Goal: Find specific page/section: Find specific page/section

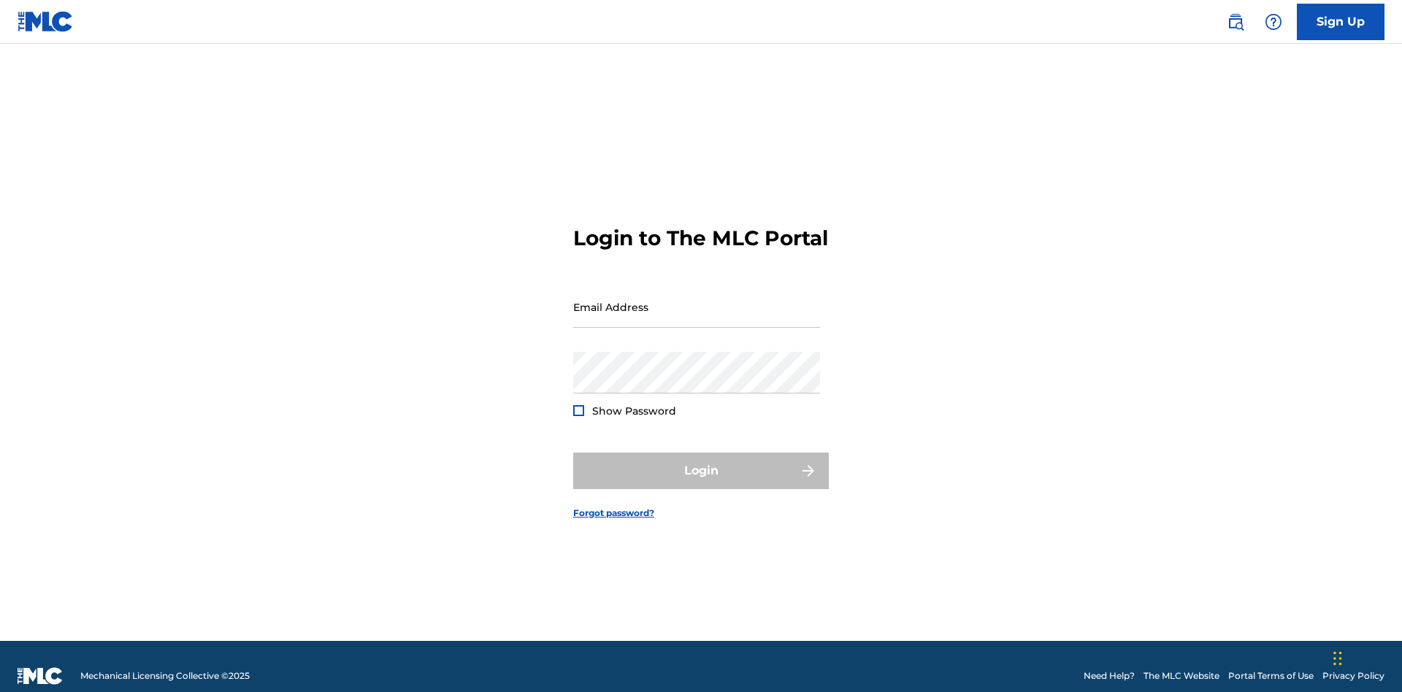
scroll to position [19, 0]
click at [696, 300] on input "Email Address" at bounding box center [696, 307] width 247 height 42
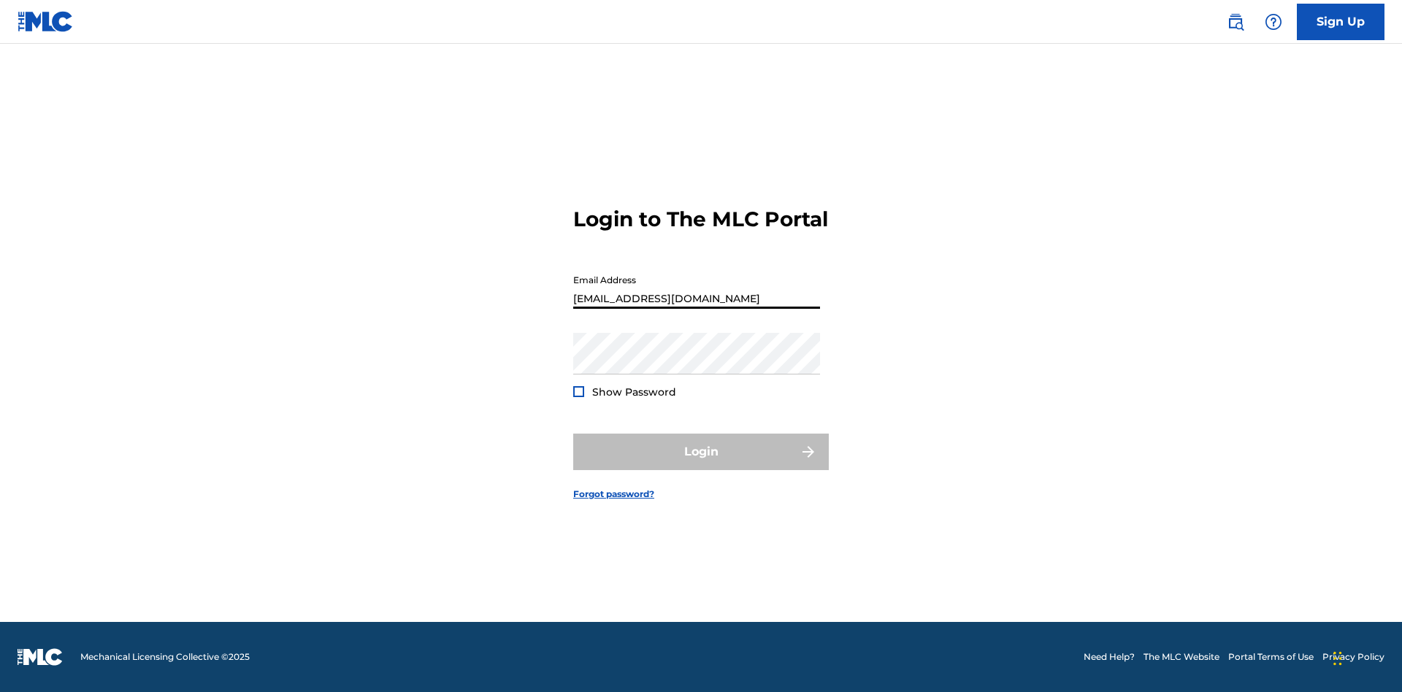
type input "[EMAIL_ADDRESS][DOMAIN_NAME]"
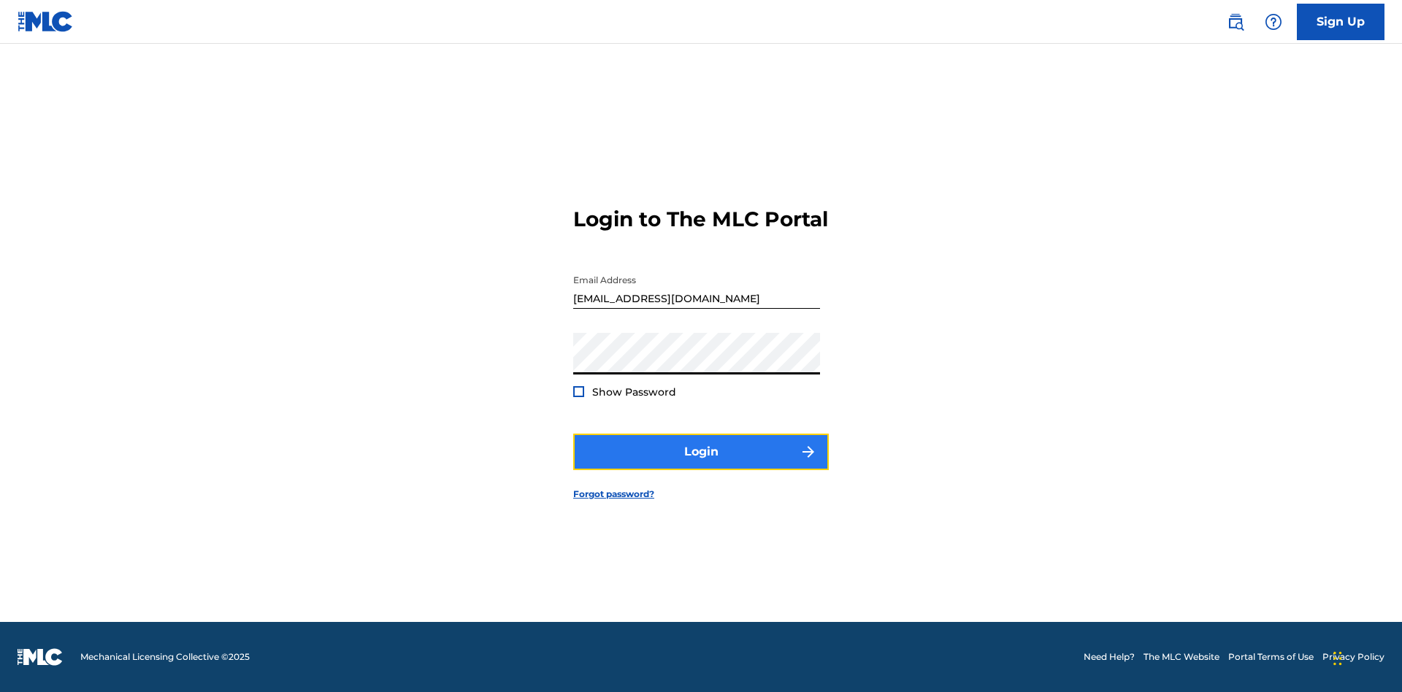
click at [701, 464] on button "Login" at bounding box center [700, 452] width 255 height 36
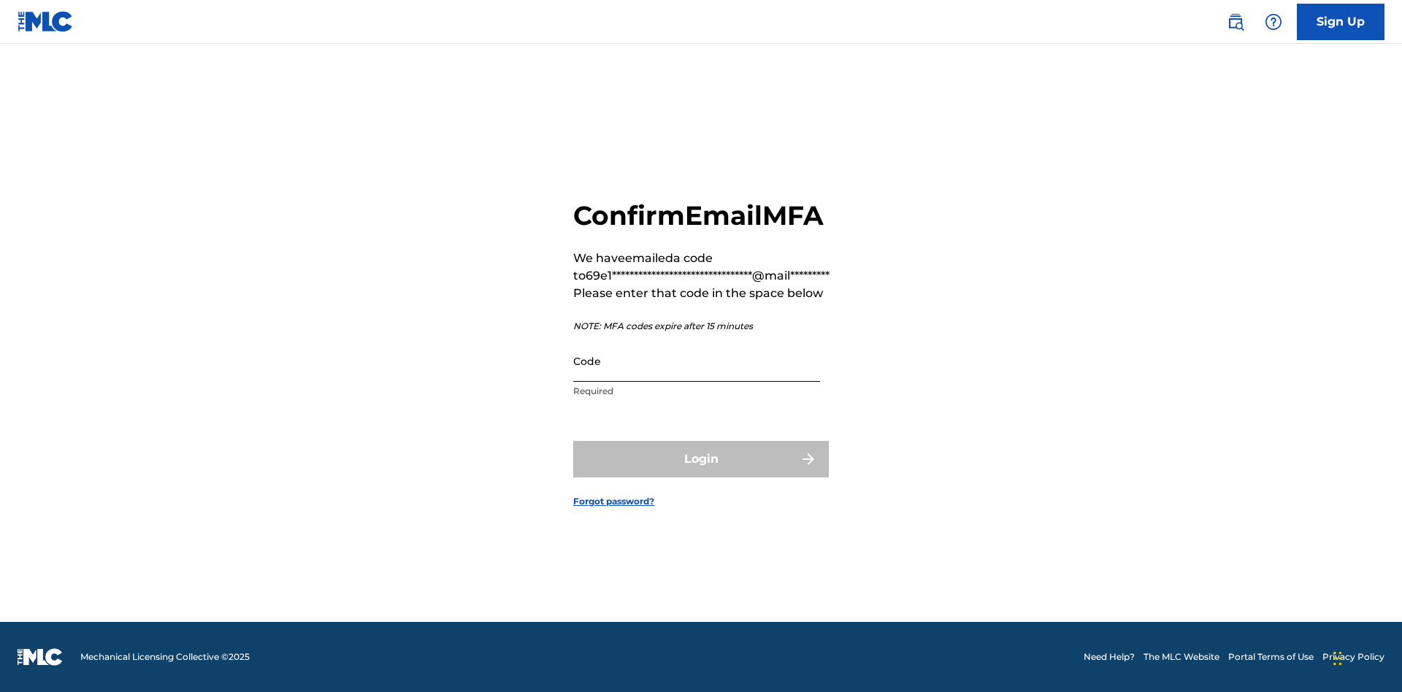
click at [696, 361] on input "Code" at bounding box center [696, 361] width 247 height 42
type input "157671"
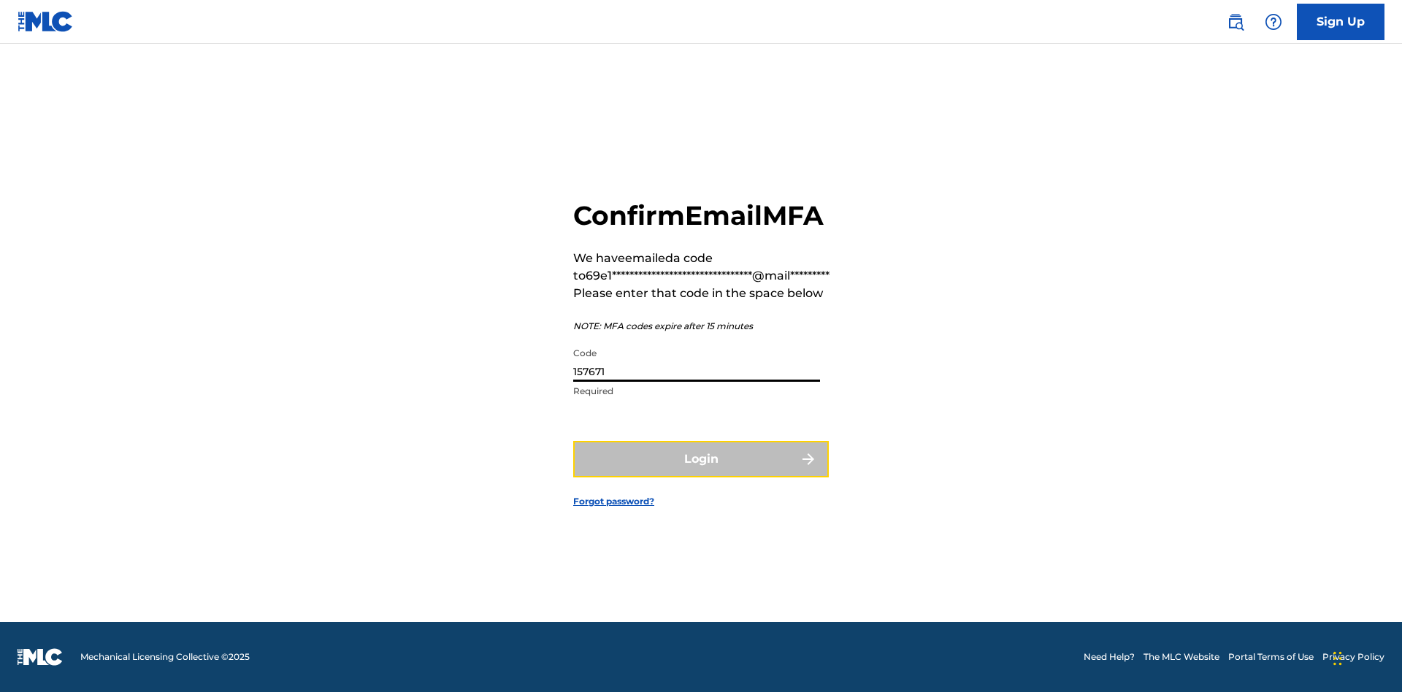
click at [701, 458] on button "Login" at bounding box center [700, 459] width 255 height 36
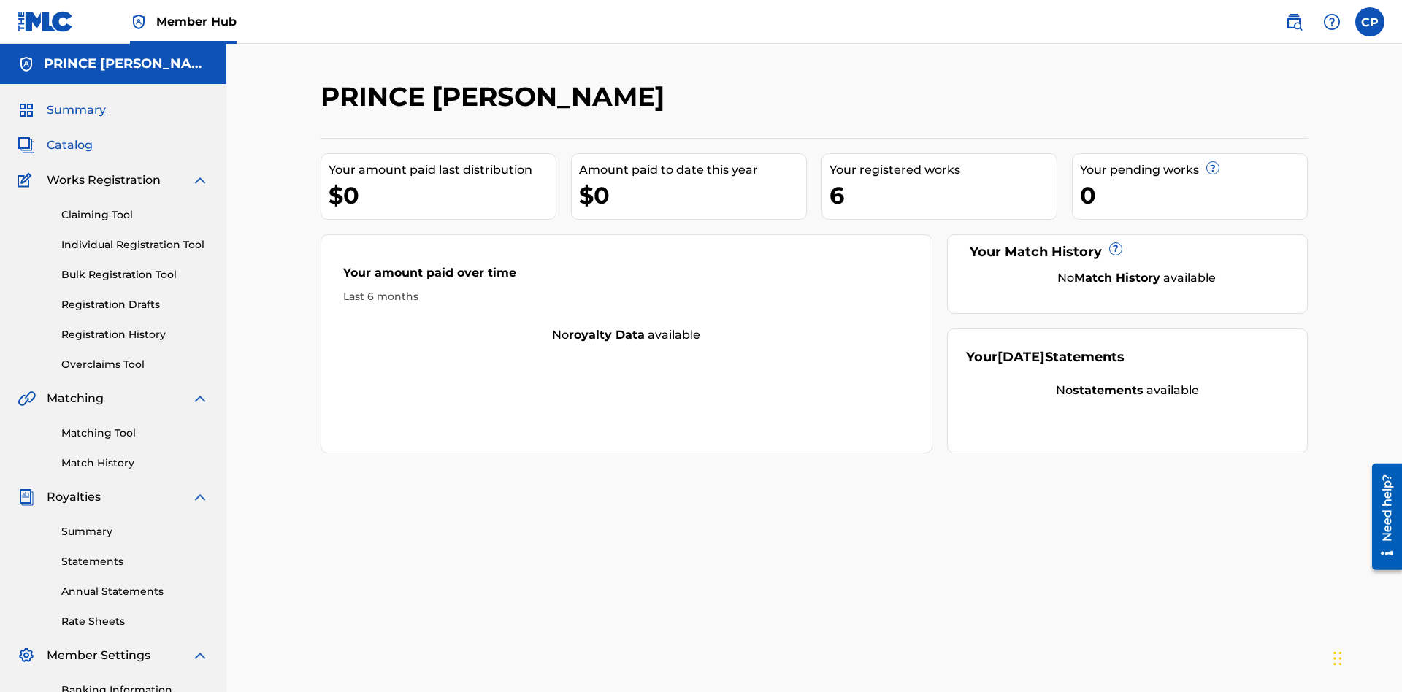
click at [69, 137] on span "Catalog" at bounding box center [70, 146] width 46 height 18
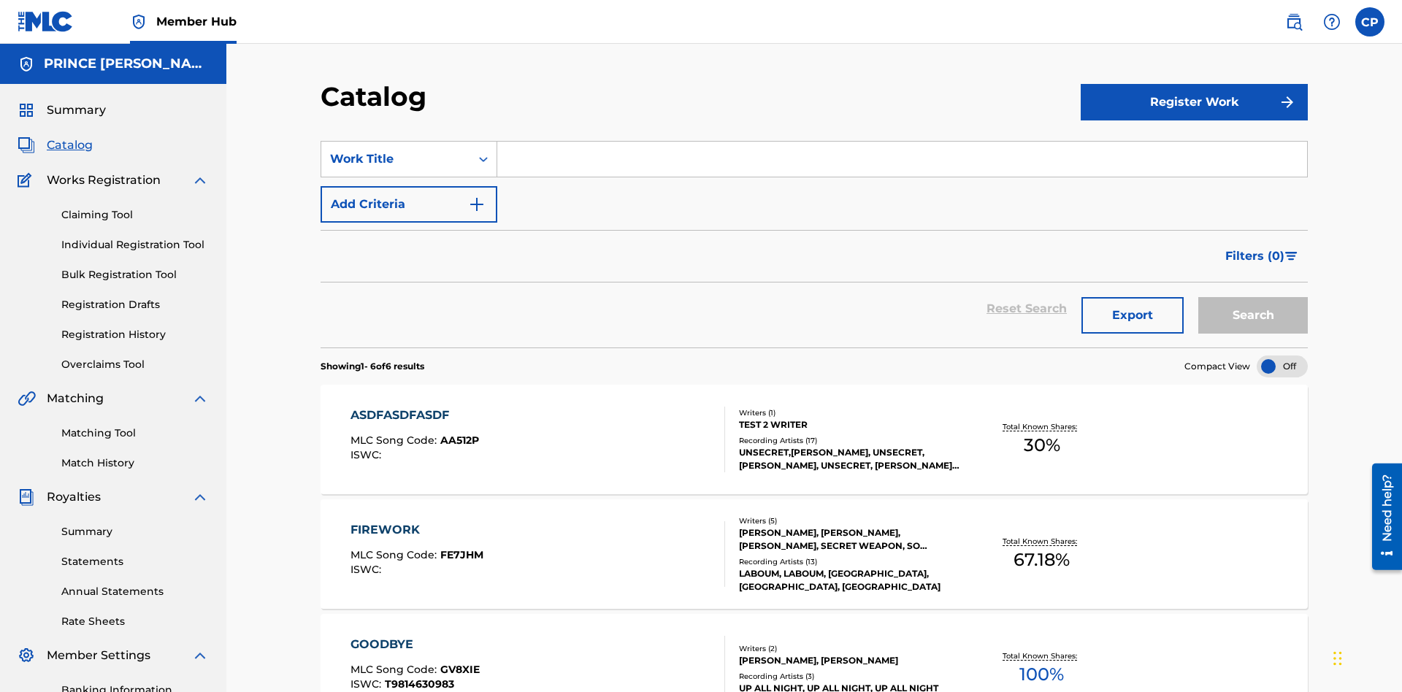
scroll to position [58, 0]
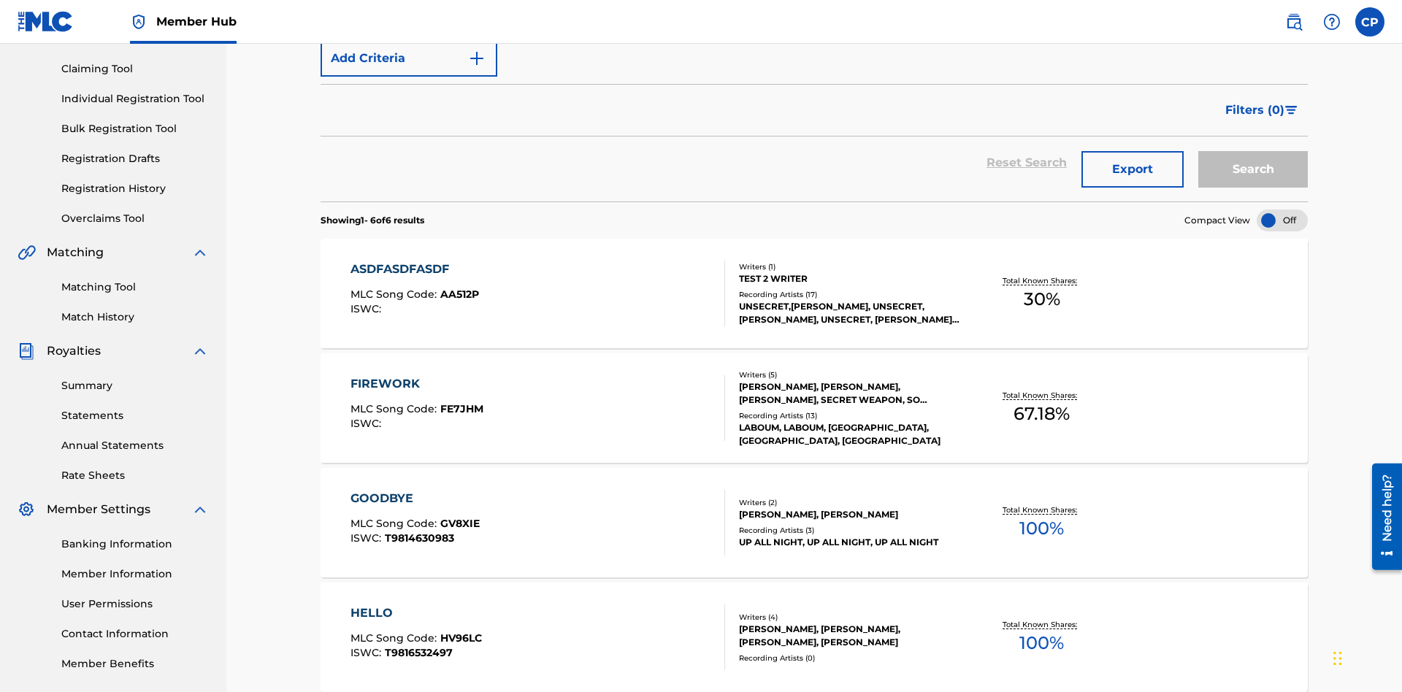
click at [396, 22] on div "Work Title" at bounding box center [395, 13] width 131 height 18
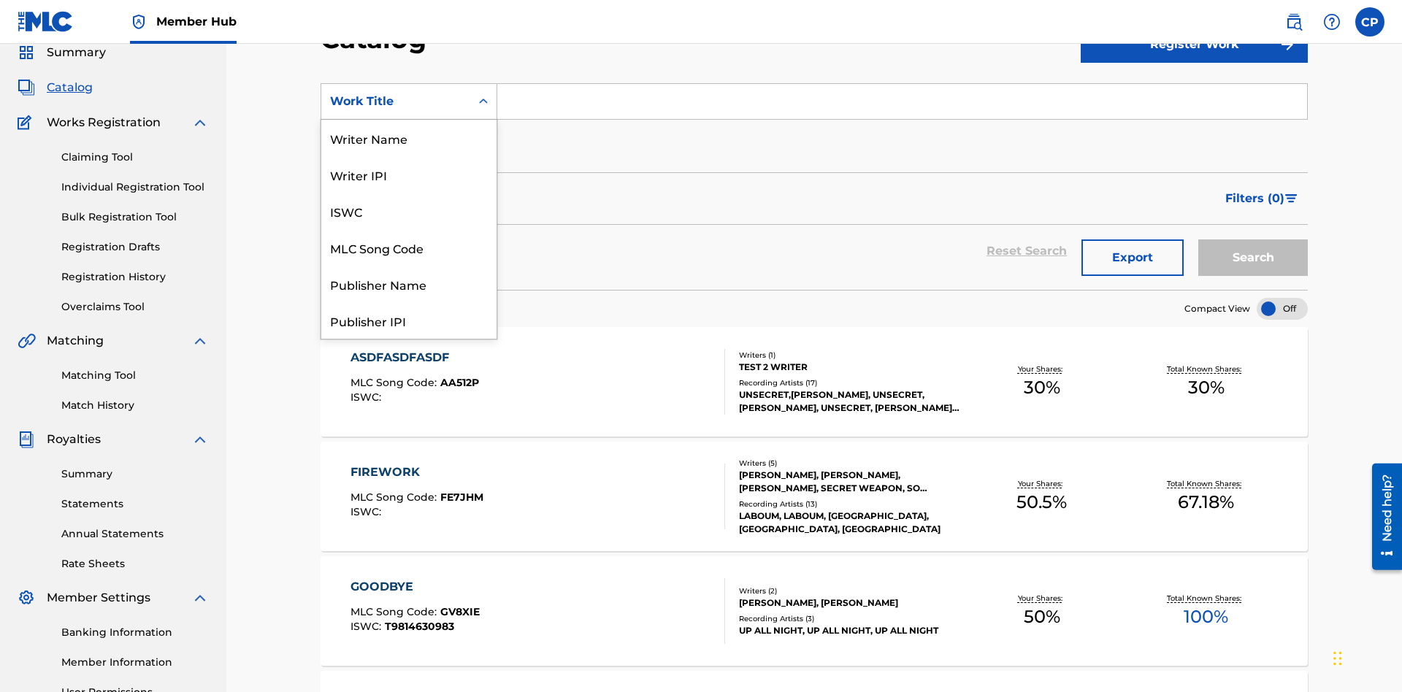
scroll to position [219, 0]
click at [409, 320] on div "Work Title" at bounding box center [408, 320] width 175 height 36
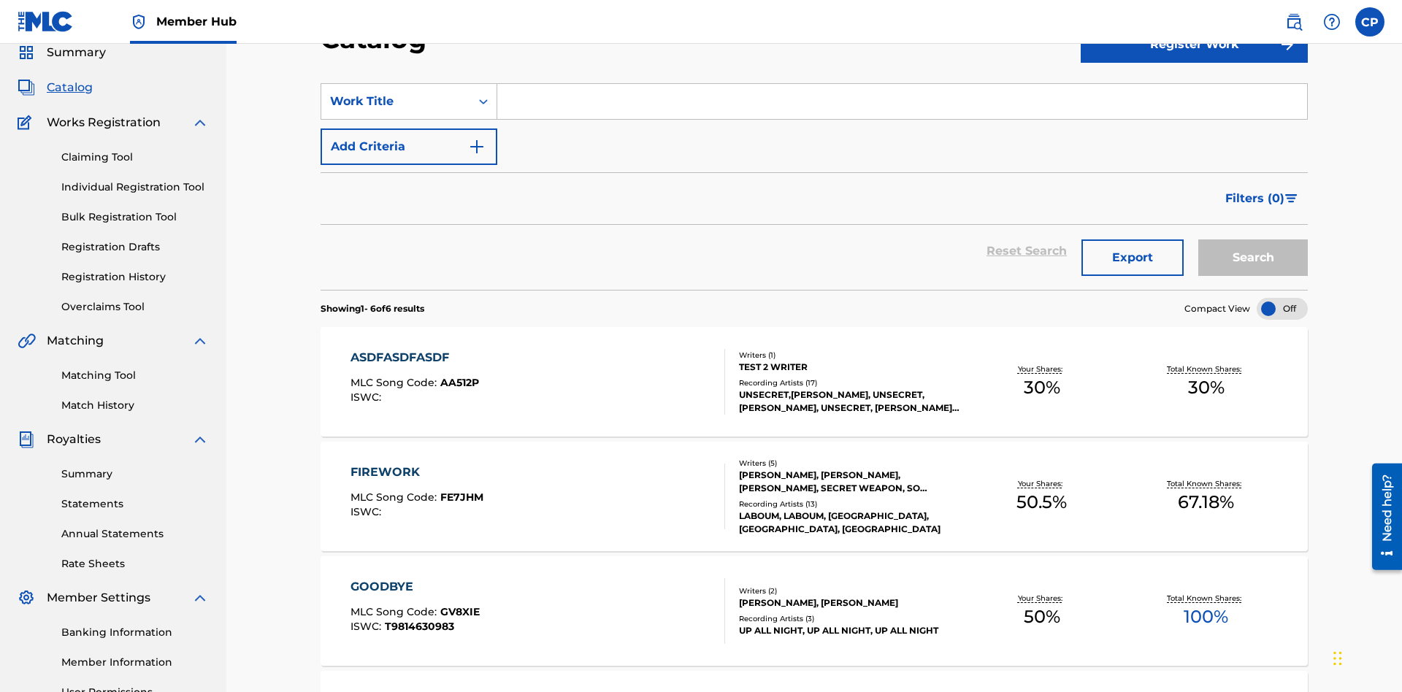
click at [902, 105] on input "Search Form" at bounding box center [902, 101] width 810 height 35
